Goal: Information Seeking & Learning: Understand process/instructions

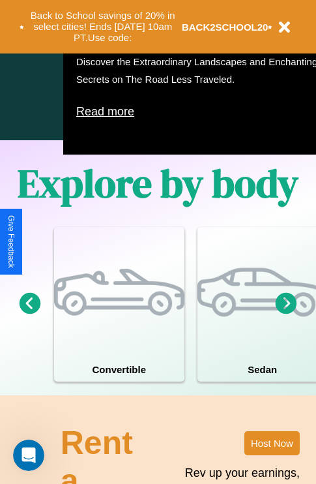
scroll to position [837, 0]
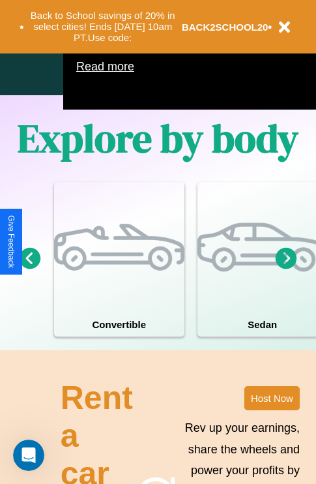
click at [286, 268] on icon at bounding box center [287, 258] width 22 height 22
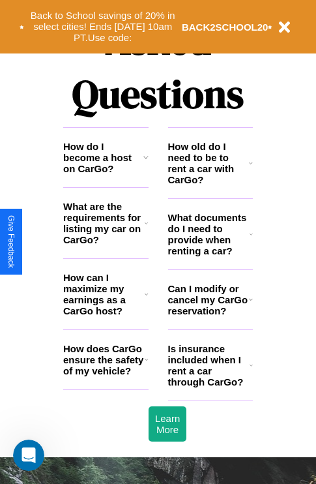
scroll to position [1579, 0]
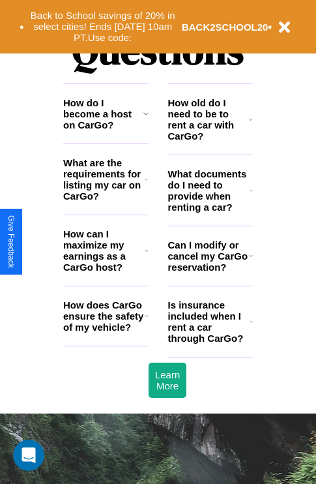
click at [251, 124] on icon at bounding box center [251, 119] width 4 height 10
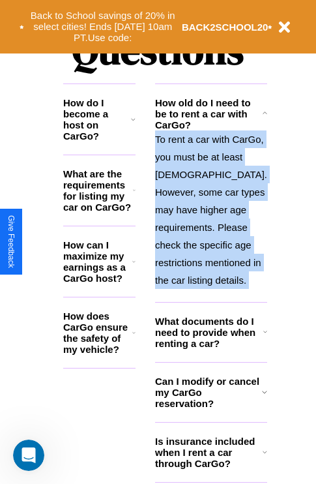
click at [263, 119] on icon at bounding box center [265, 113] width 5 height 10
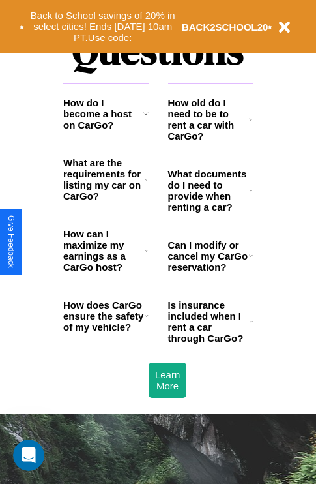
click at [146, 321] on icon at bounding box center [147, 315] width 4 height 10
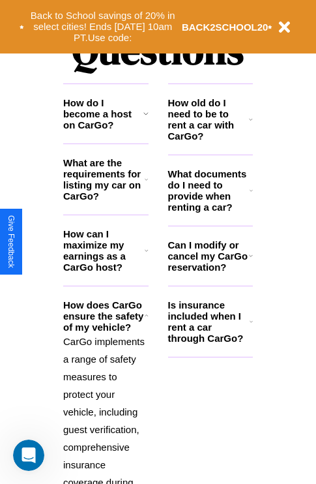
click at [106, 200] on h3 "What are the requirements for listing my car on CarGo?" at bounding box center [103, 179] width 81 height 44
click at [106, 399] on p "CarGo implements a range of safety measures to protect your vehicle, including …" at bounding box center [105, 490] width 85 height 317
click at [250, 261] on icon at bounding box center [251, 255] width 4 height 10
